Goal: Navigation & Orientation: Find specific page/section

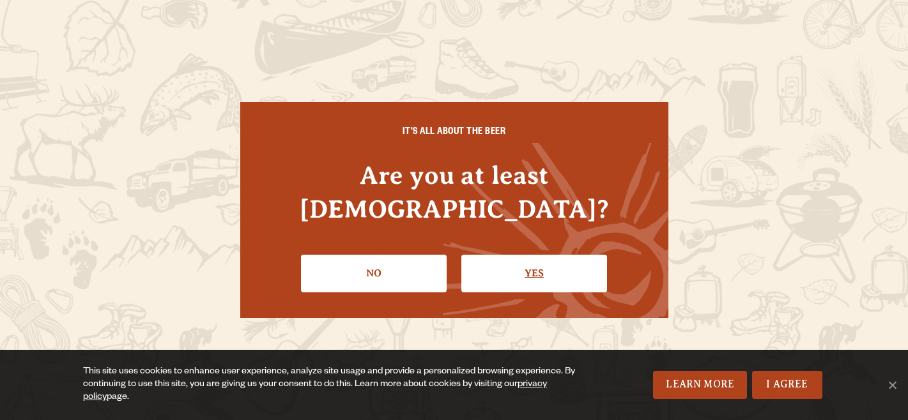
click at [540, 256] on link "Yes" at bounding box center [534, 273] width 146 height 37
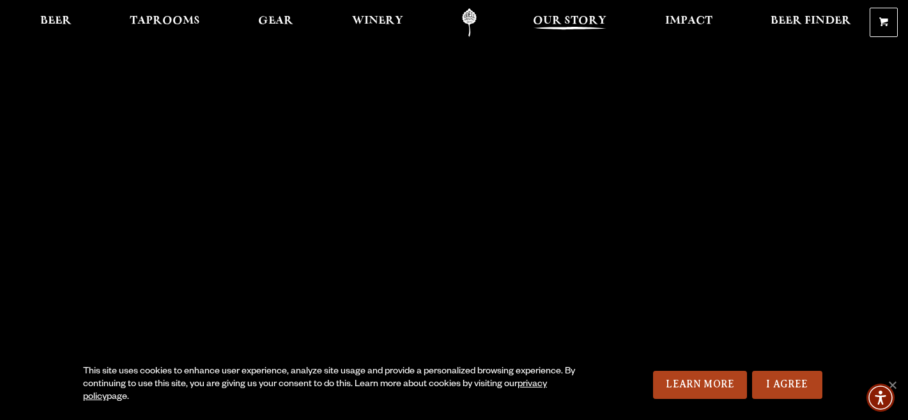
click at [581, 19] on span "Our Story" at bounding box center [569, 21] width 73 height 10
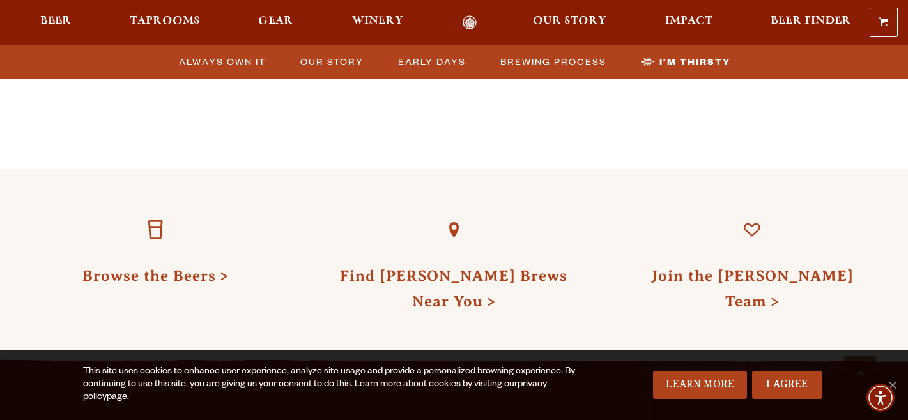
scroll to position [3803, 0]
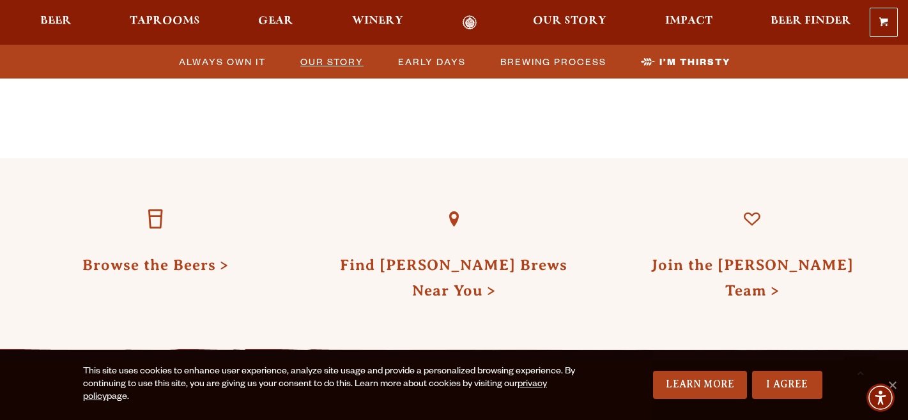
click at [331, 56] on span "Our Story" at bounding box center [331, 61] width 63 height 19
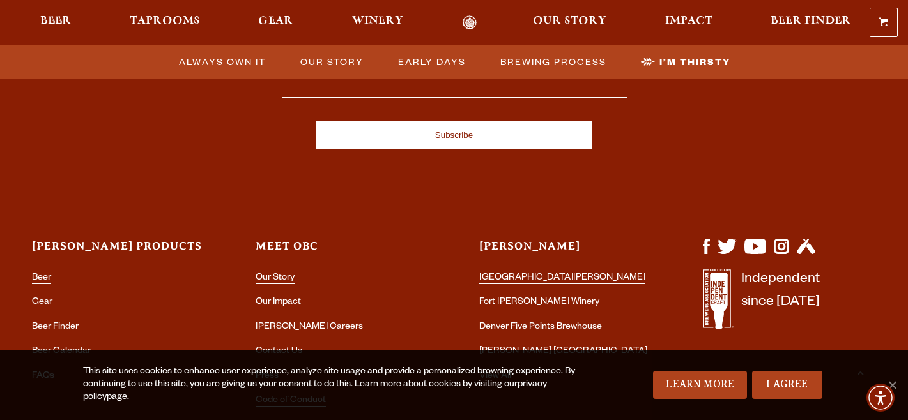
scroll to position [4299, 0]
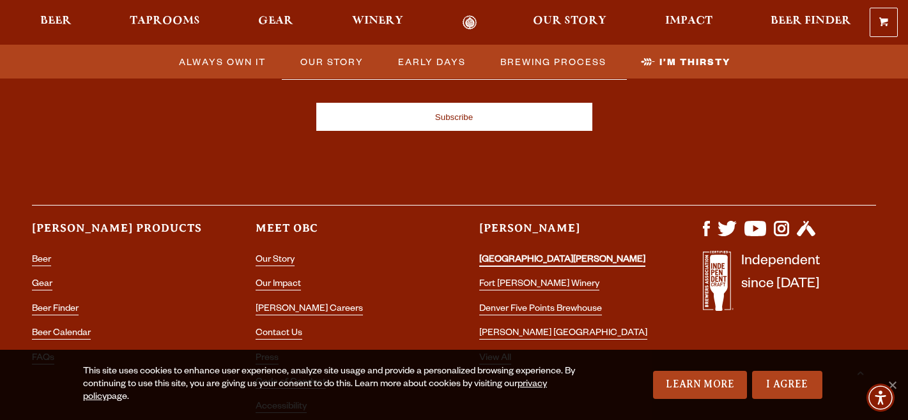
click at [529, 256] on link "[GEOGRAPHIC_DATA][PERSON_NAME]" at bounding box center [562, 262] width 166 height 12
